Goal: Task Accomplishment & Management: Use online tool/utility

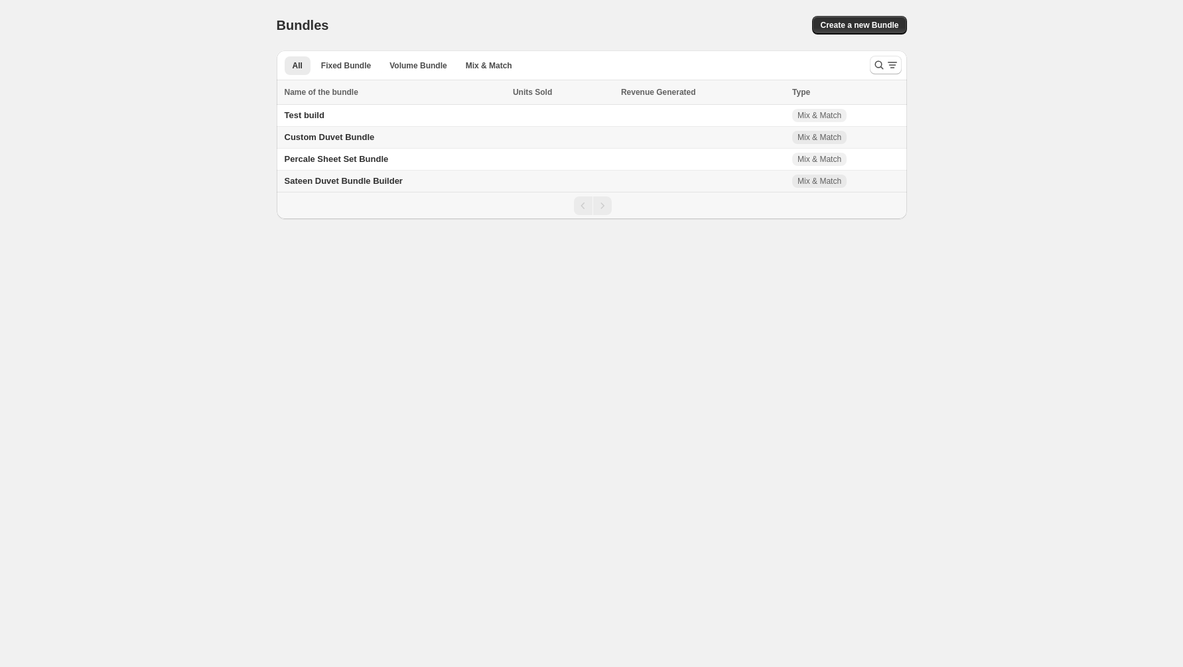
click at [336, 180] on span "Sateen Duvet Bundle Builder" at bounding box center [344, 181] width 118 height 10
